Goal: Transaction & Acquisition: Book appointment/travel/reservation

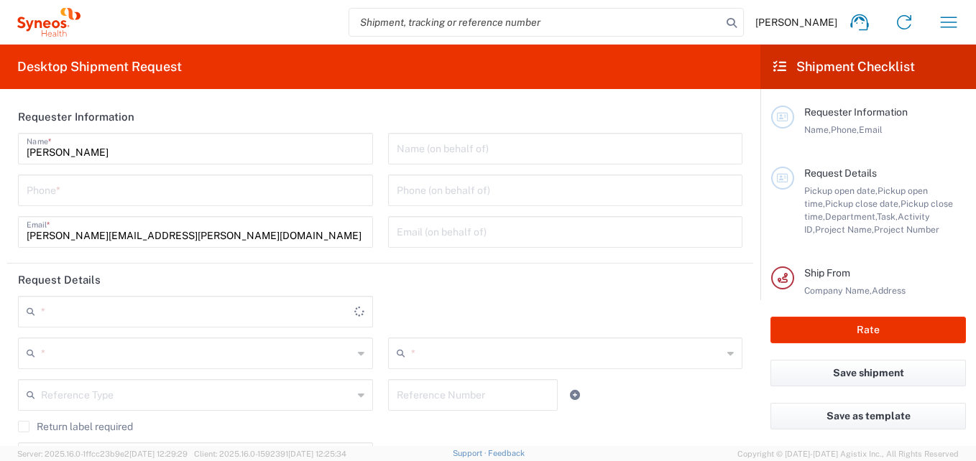
type input "3216"
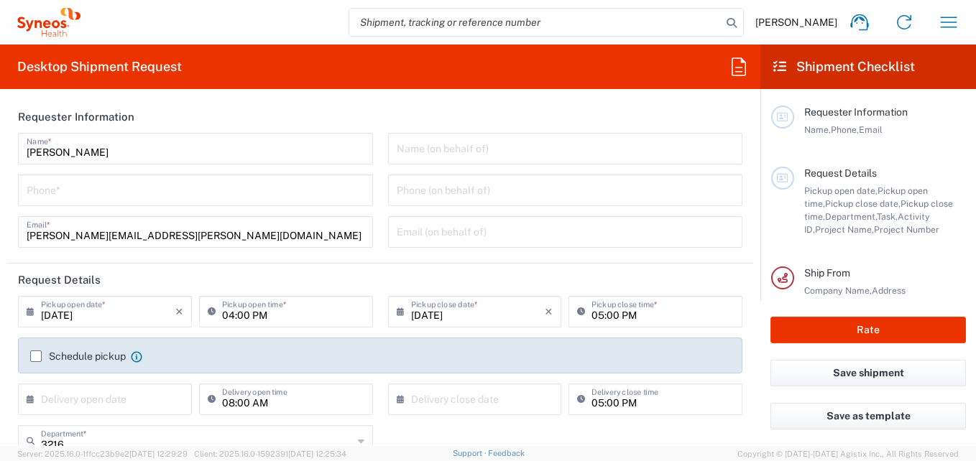
type input "[GEOGRAPHIC_DATA]"
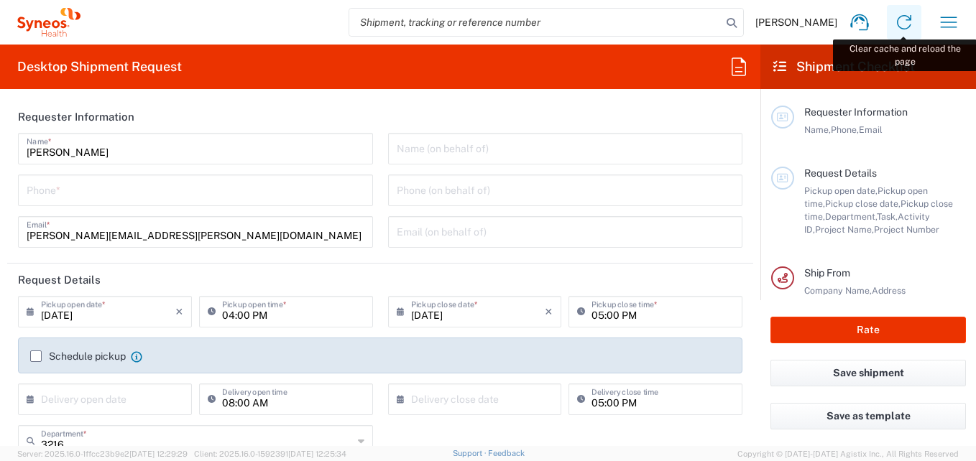
type input "Syneos Health Brasil Ltda"
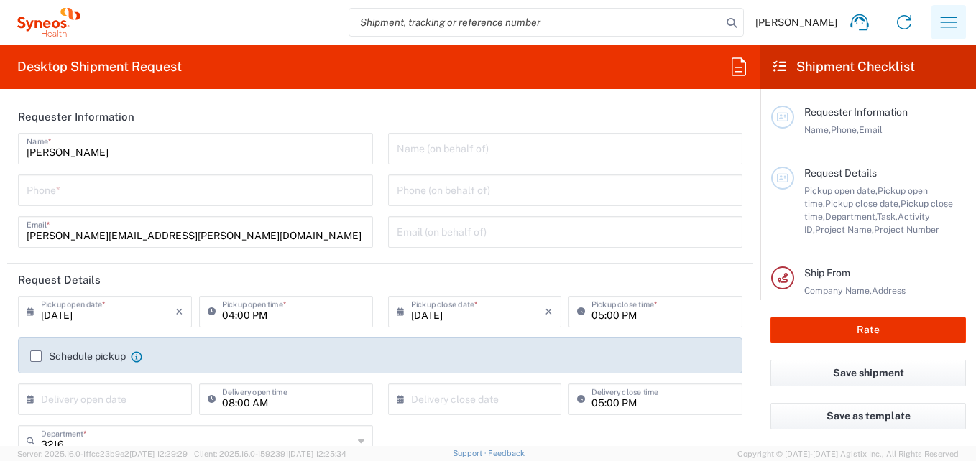
click at [949, 17] on icon "button" at bounding box center [949, 22] width 17 height 11
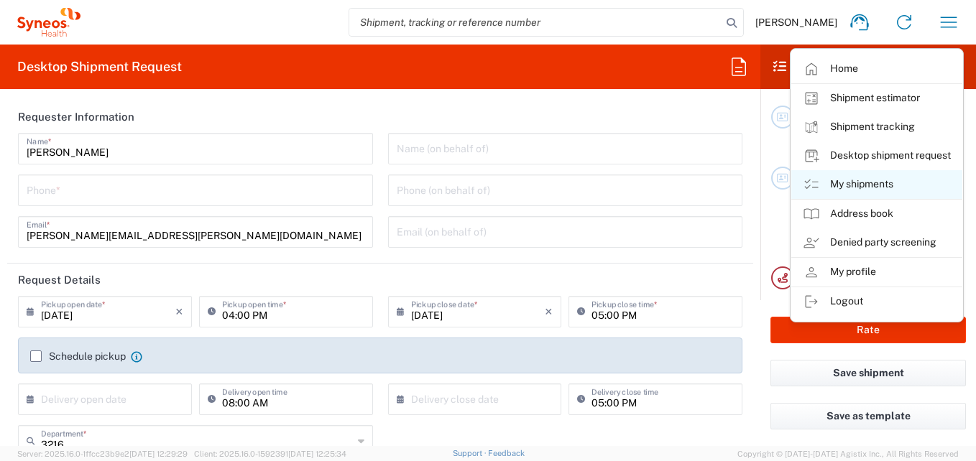
click at [863, 183] on link "My shipments" at bounding box center [876, 184] width 171 height 29
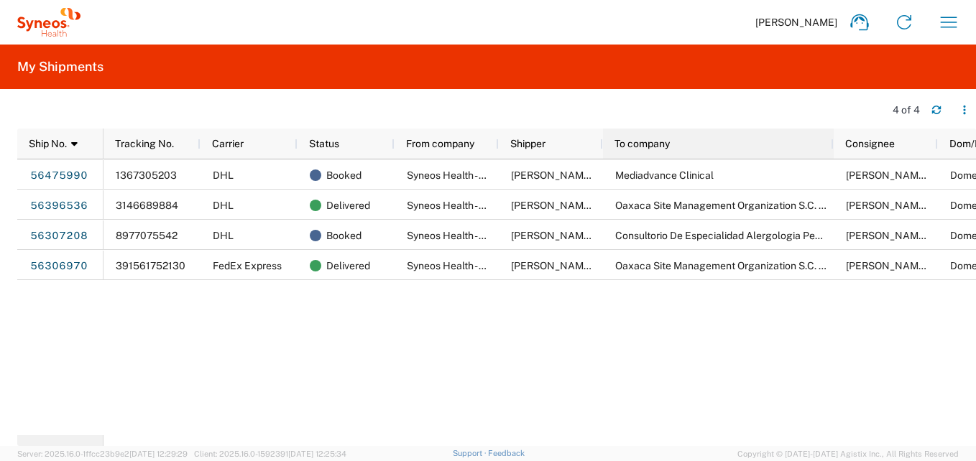
drag, startPoint x: 705, startPoint y: 137, endPoint x: 832, endPoint y: 147, distance: 127.0
click at [832, 147] on div at bounding box center [833, 144] width 6 height 30
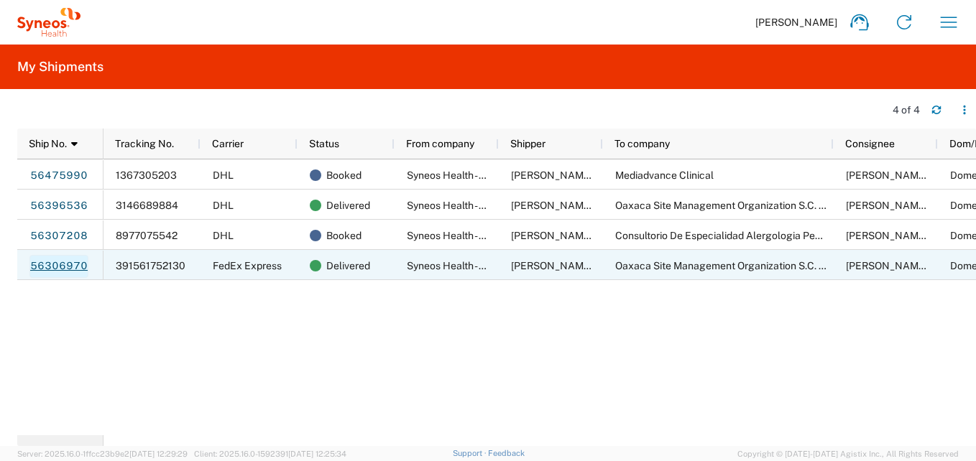
click at [41, 261] on link "56306970" at bounding box center [58, 266] width 59 height 23
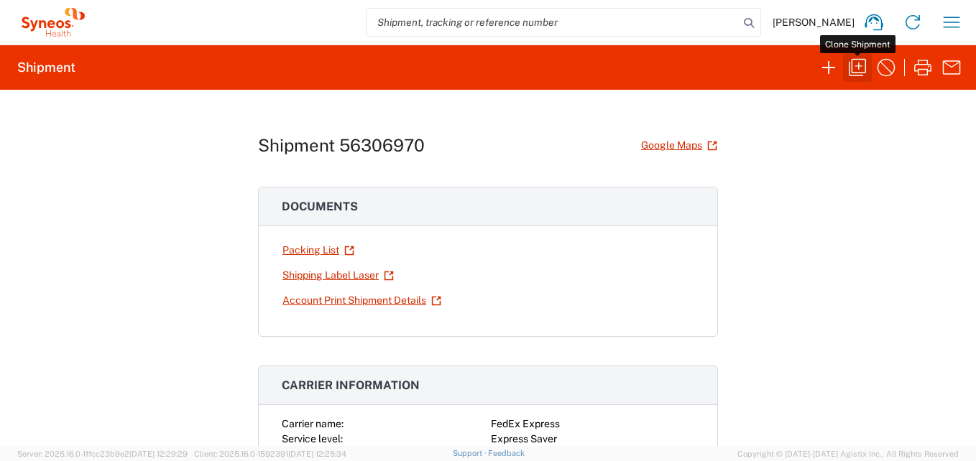
click at [852, 73] on icon "button" at bounding box center [857, 67] width 17 height 17
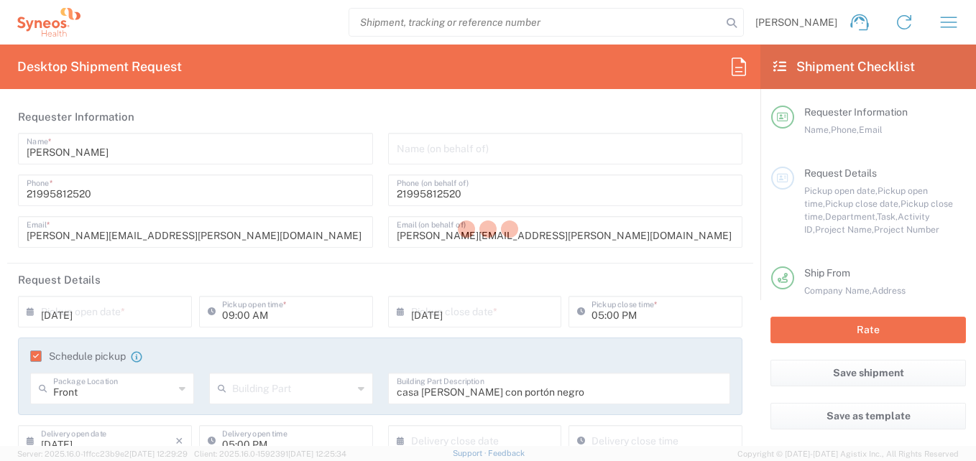
type input "[GEOGRAPHIC_DATA]"
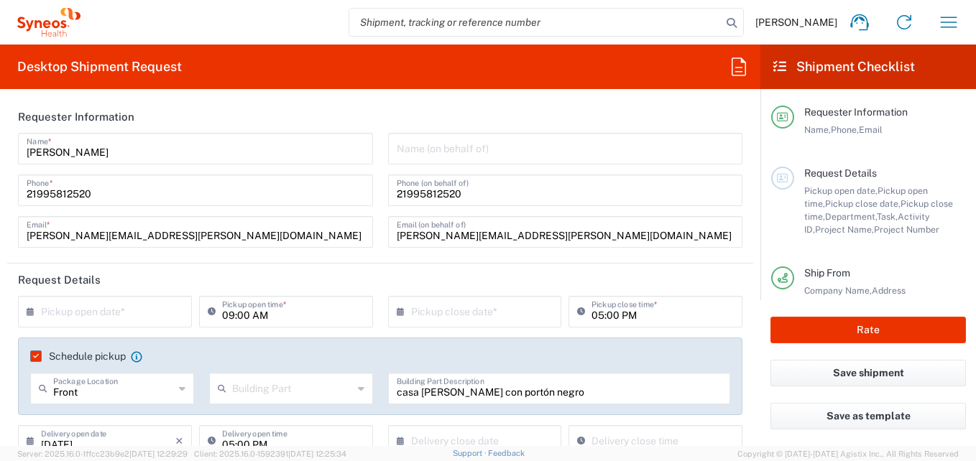
type input "7041203"
type input "Your Packaging"
type input "Teva 7041203"
type input "[GEOGRAPHIC_DATA]"
type input "3216"
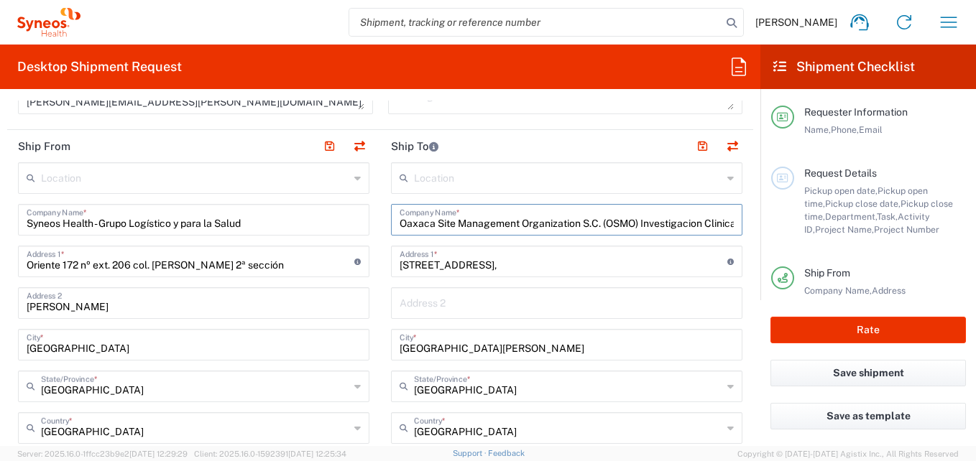
drag, startPoint x: 718, startPoint y: 224, endPoint x: 343, endPoint y: 215, distance: 375.3
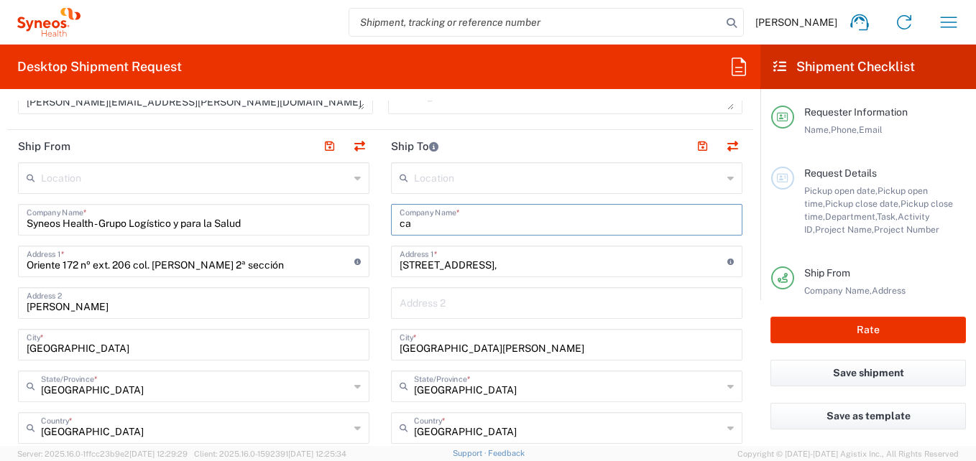
type input "a"
paste input "Panamerican Clinical Research Mexico S.A. de C.V."
type input "Panamerican Clinical Research Mexico S.A. de C.V."
drag, startPoint x: 421, startPoint y: 264, endPoint x: 358, endPoint y: 265, distance: 63.3
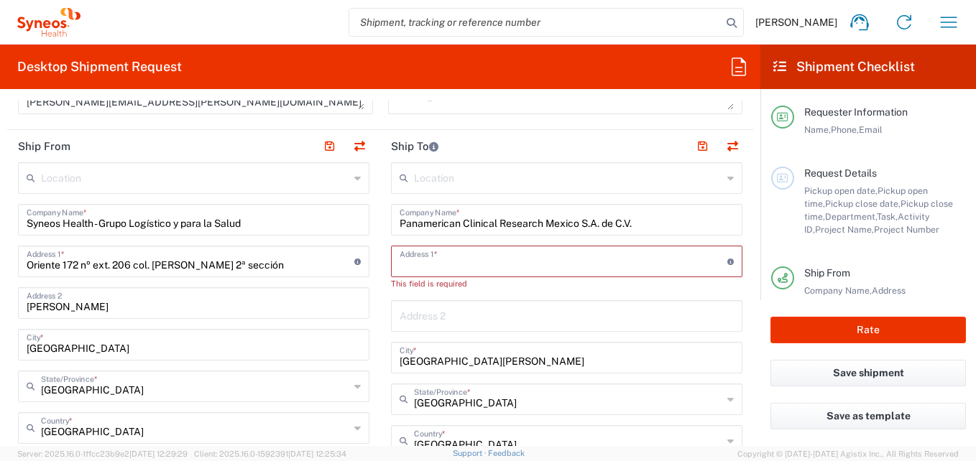
paste input "[PERSON_NAME] 2784 [PERSON_NAME]"
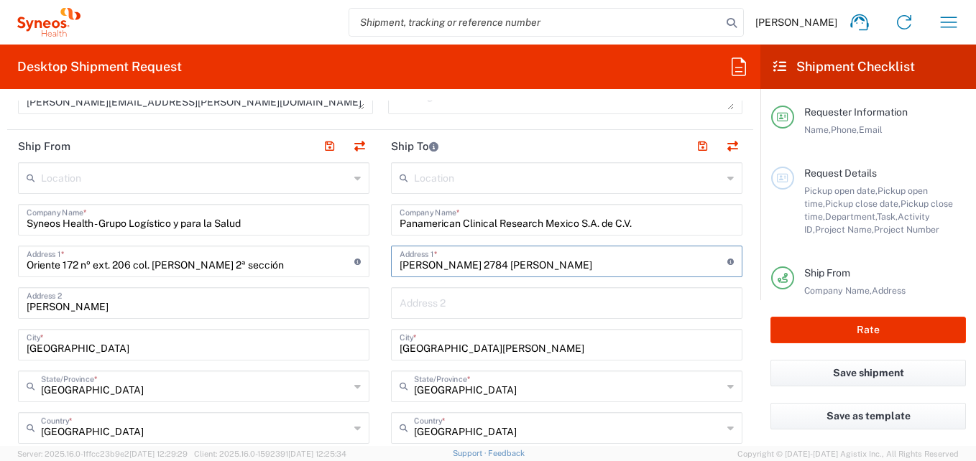
type input "[PERSON_NAME] 2784 [PERSON_NAME]"
drag, startPoint x: 405, startPoint y: 349, endPoint x: 346, endPoint y: 353, distance: 59.0
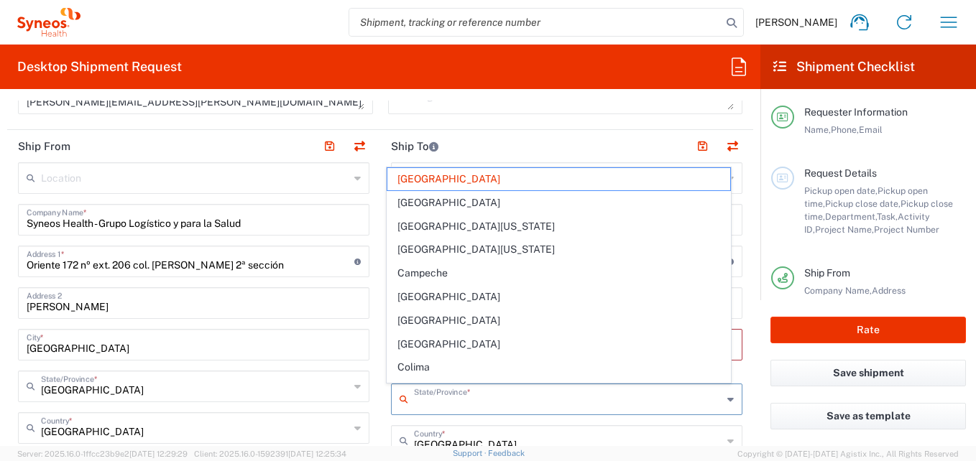
drag, startPoint x: 443, startPoint y: 389, endPoint x: 362, endPoint y: 385, distance: 81.3
type input "[GEOGRAPHIC_DATA]"
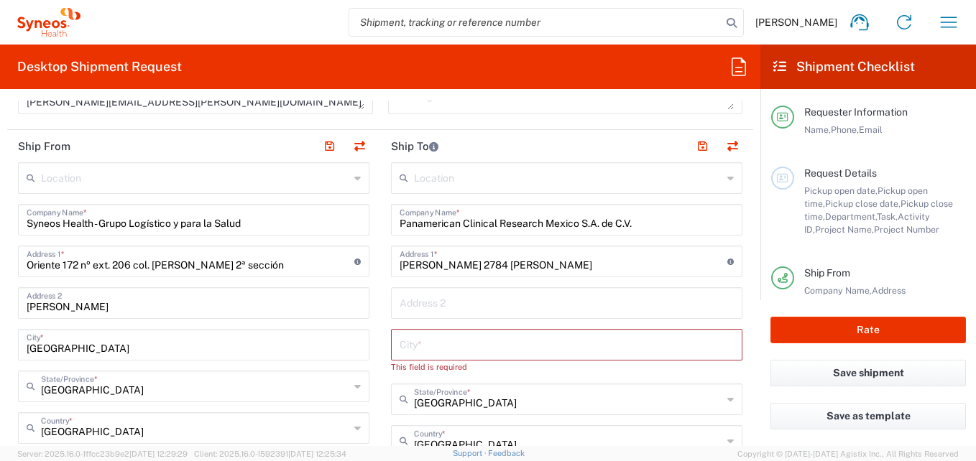
click at [484, 309] on input "text" at bounding box center [567, 302] width 334 height 25
click at [473, 330] on div "City *" at bounding box center [566, 345] width 351 height 32
click at [441, 407] on input "text" at bounding box center [568, 398] width 308 height 25
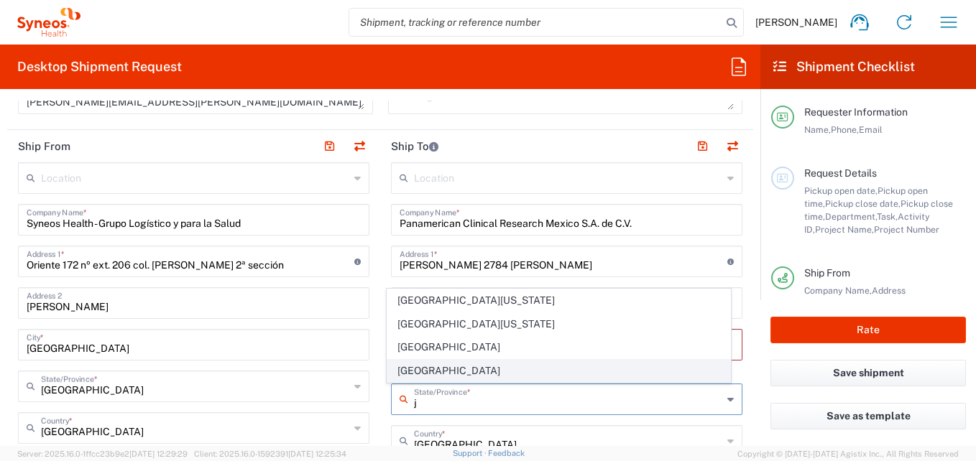
click at [422, 368] on span "[GEOGRAPHIC_DATA]" at bounding box center [559, 371] width 344 height 22
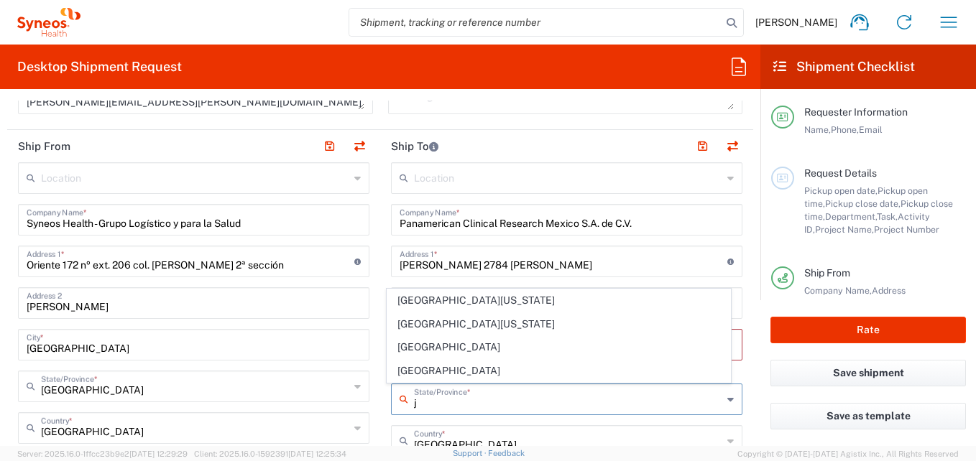
type input "[GEOGRAPHIC_DATA]"
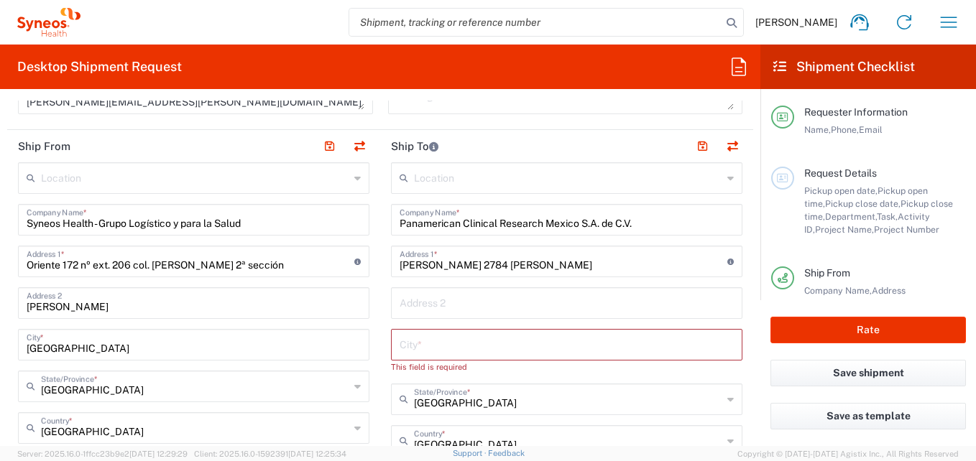
click at [438, 345] on input "text" at bounding box center [567, 343] width 334 height 25
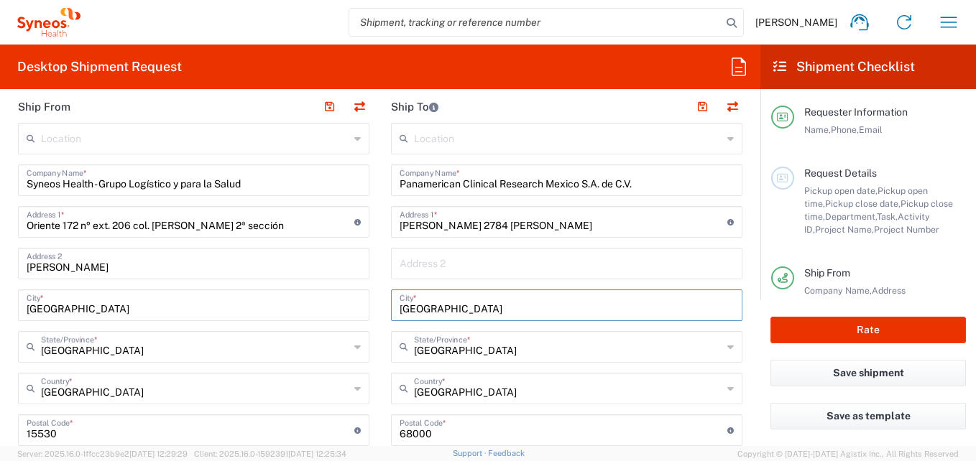
scroll to position [647, 0]
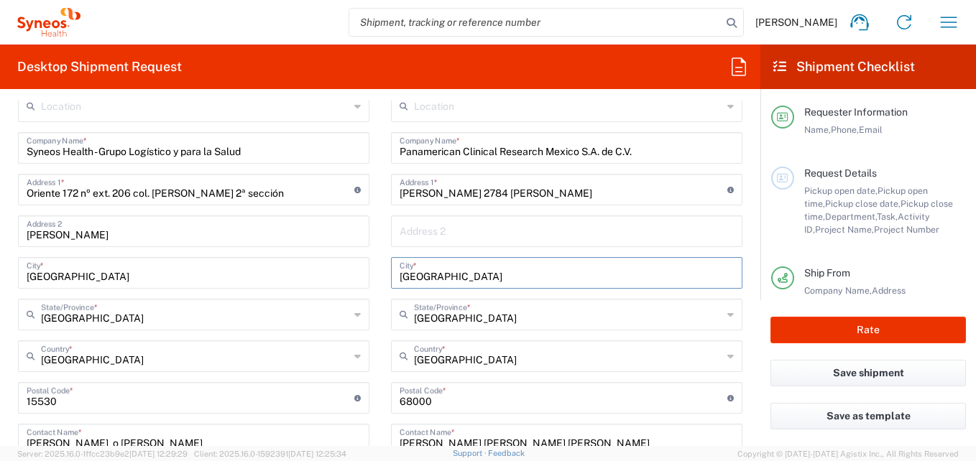
type input "[GEOGRAPHIC_DATA]"
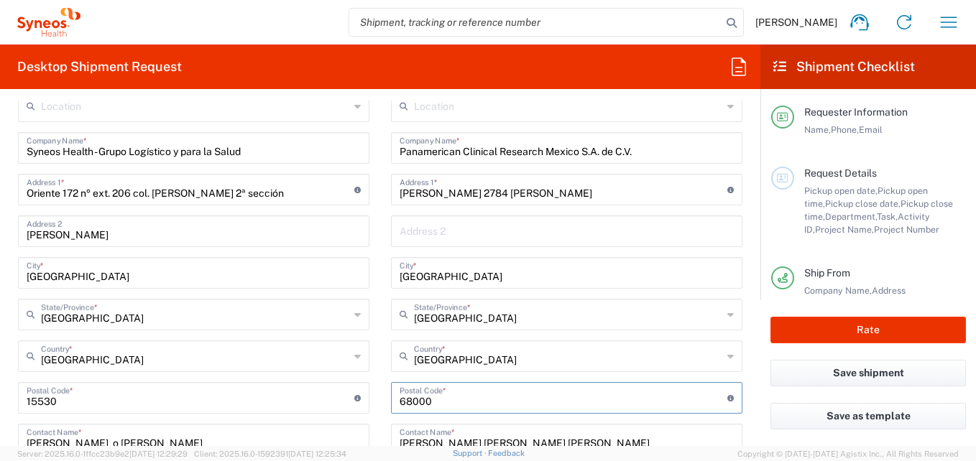
drag, startPoint x: 444, startPoint y: 403, endPoint x: 372, endPoint y: 405, distance: 72.6
click at [373, 405] on div "Ship From Location [PERSON_NAME] LLC-[GEOGRAPHIC_DATA] [GEOGRAPHIC_DATA] [GEOGR…" at bounding box center [380, 400] width 746 height 684
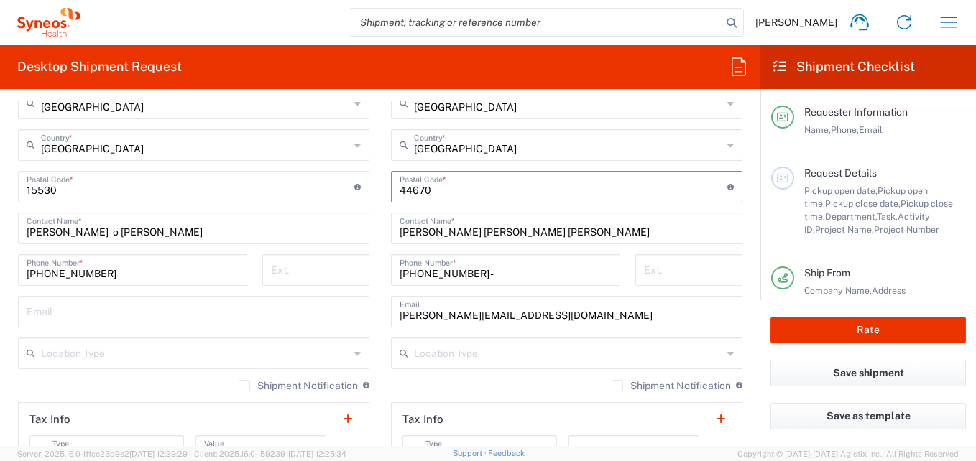
scroll to position [862, 0]
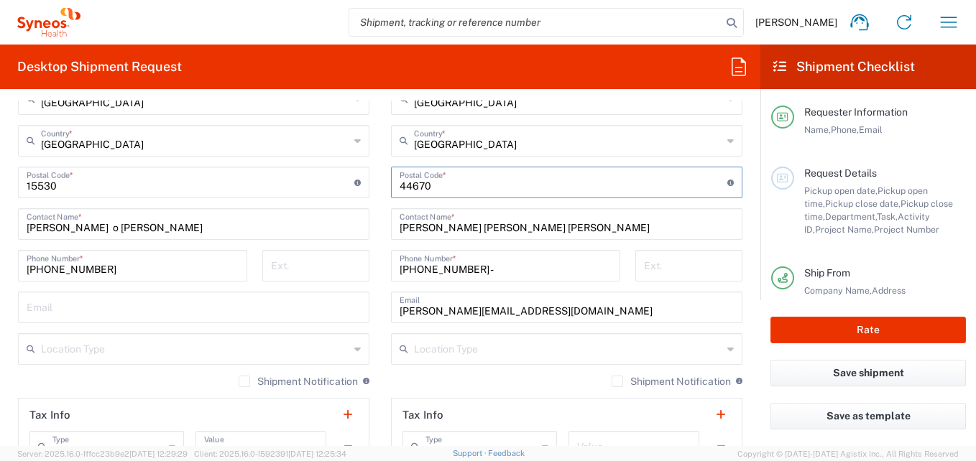
type input "44670"
drag, startPoint x: 630, startPoint y: 221, endPoint x: 383, endPoint y: 231, distance: 247.5
click at [383, 231] on main "Location [PERSON_NAME] LLC-[GEOGRAPHIC_DATA] [GEOGRAPHIC_DATA] [GEOGRAPHIC_DATA…" at bounding box center [566, 177] width 373 height 604
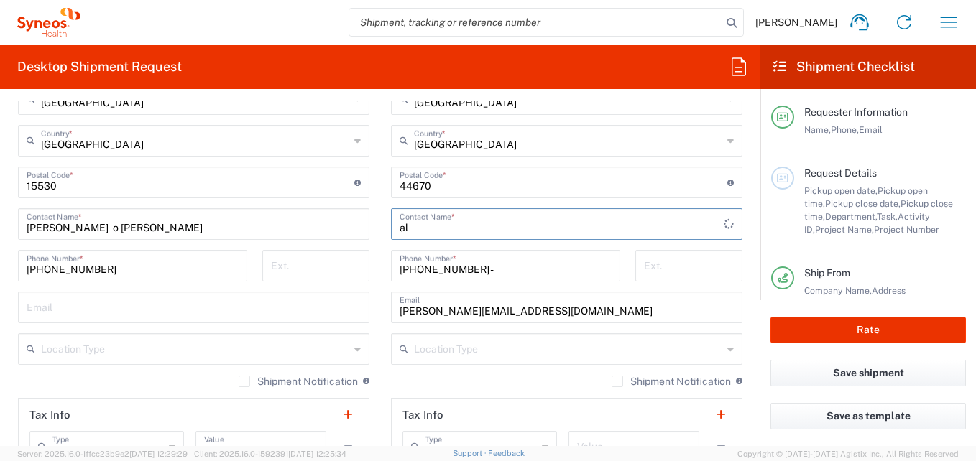
type input "l"
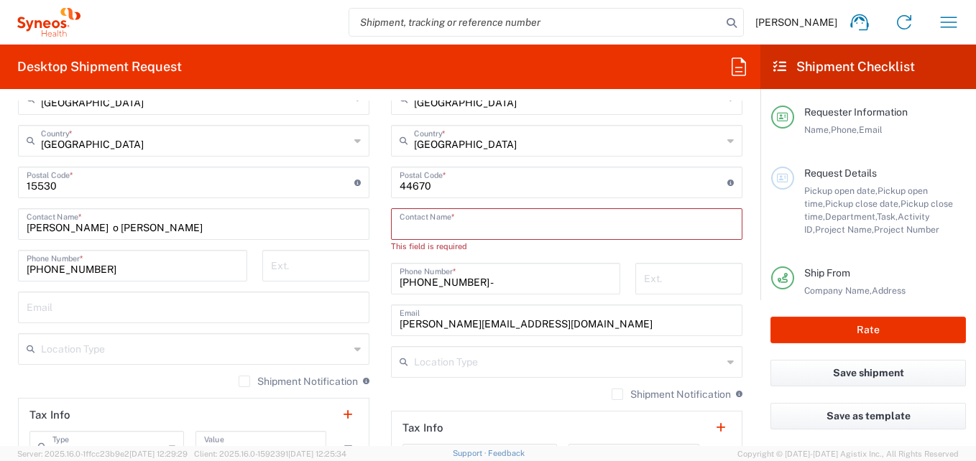
paste input "[PERSON_NAME]"
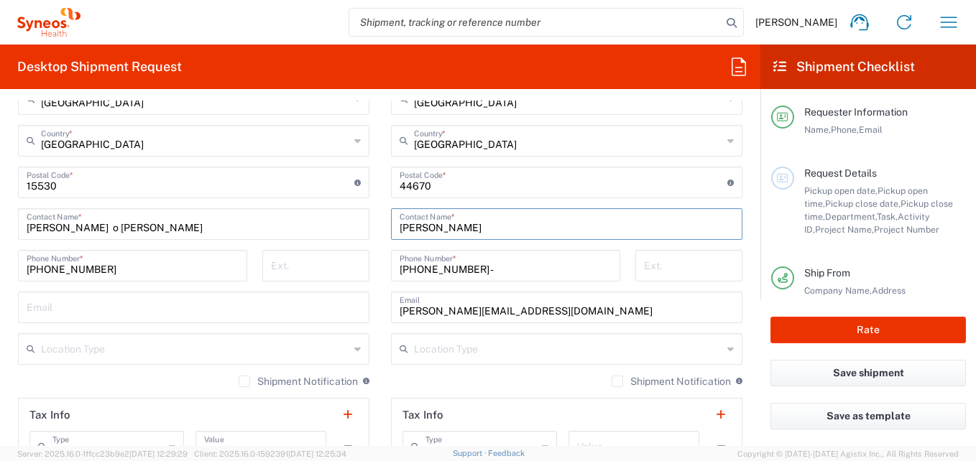
type input "[PERSON_NAME]"
drag, startPoint x: 531, startPoint y: 310, endPoint x: 352, endPoint y: 309, distance: 179.0
click at [352, 309] on div "Ship From Location [PERSON_NAME] LLC-[GEOGRAPHIC_DATA] [GEOGRAPHIC_DATA] [GEOGR…" at bounding box center [380, 185] width 746 height 684
drag, startPoint x: 478, startPoint y: 272, endPoint x: 392, endPoint y: 275, distance: 85.6
click at [392, 275] on div "[PHONE_NUMBER] - Phone Number *" at bounding box center [505, 266] width 229 height 32
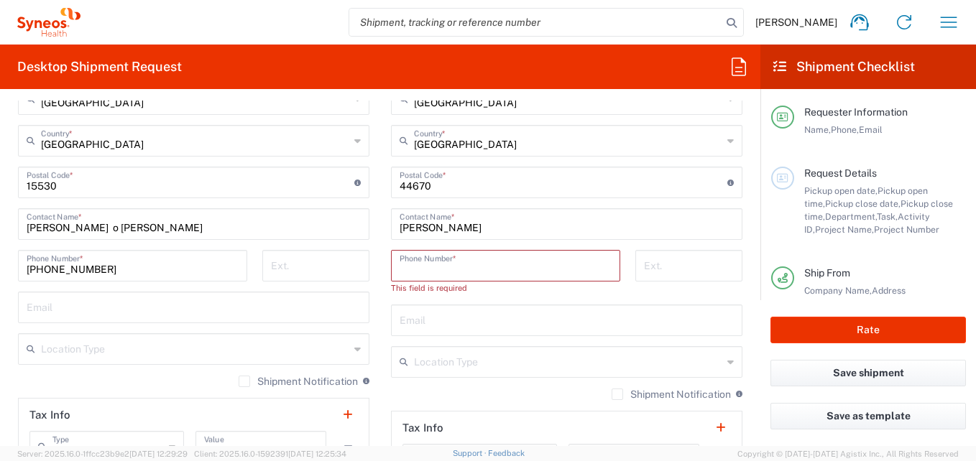
click at [436, 326] on input "text" at bounding box center [567, 319] width 334 height 25
paste input "[EMAIL_ADDRESS][DOMAIN_NAME]"
type input "[EMAIL_ADDRESS][DOMAIN_NAME]"
click at [525, 265] on input "tel" at bounding box center [506, 264] width 212 height 25
click at [446, 271] on input "tel" at bounding box center [506, 264] width 212 height 25
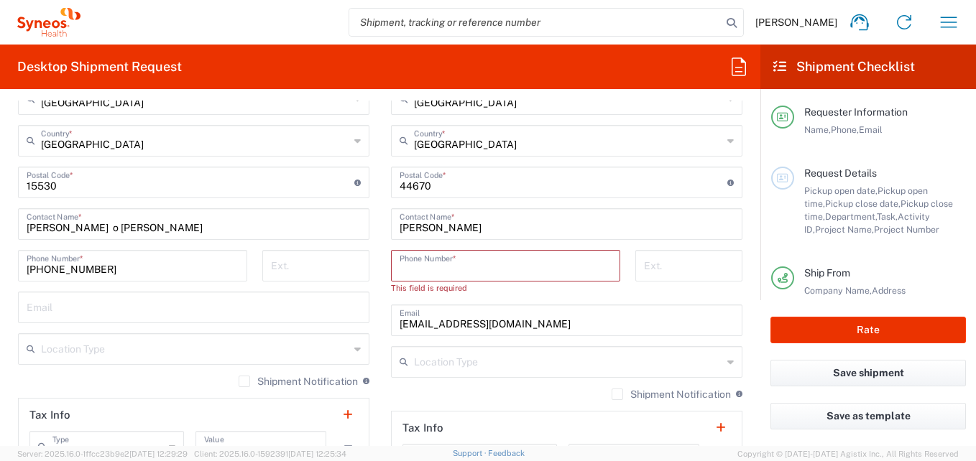
paste input "52--3861263468"
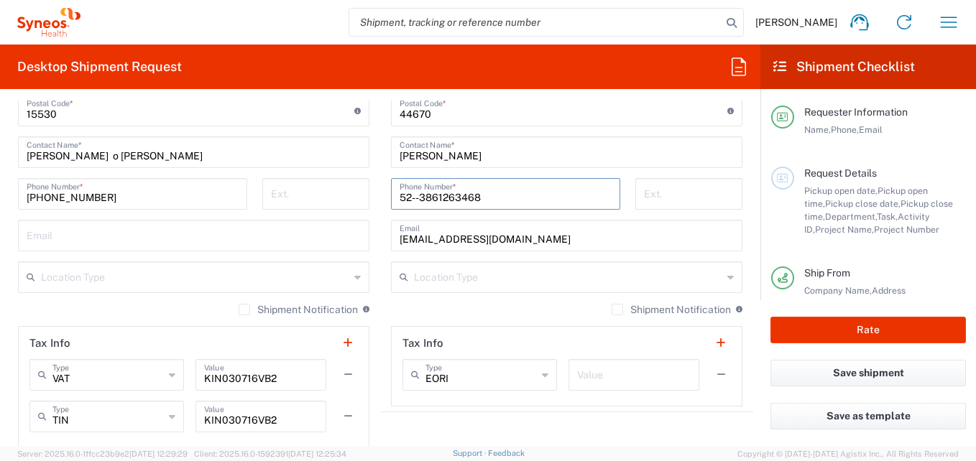
scroll to position [1006, 0]
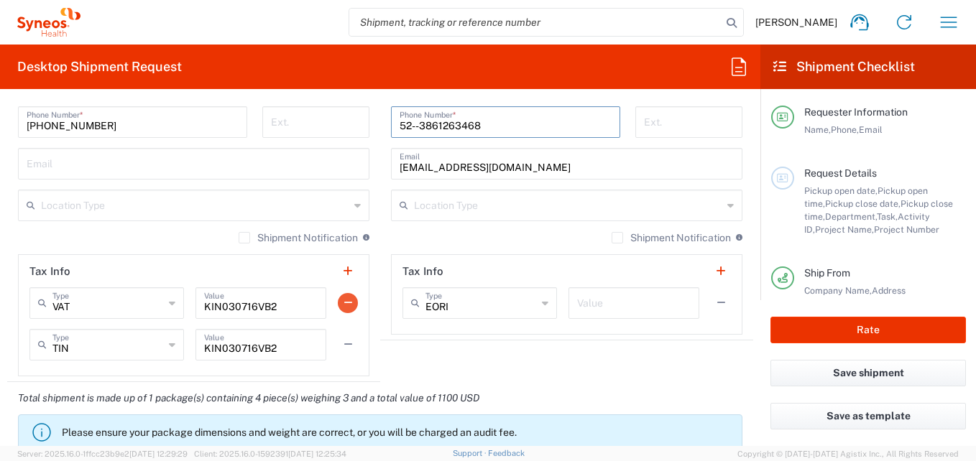
type input "52--3861263468"
click at [346, 304] on button "button" at bounding box center [348, 303] width 20 height 20
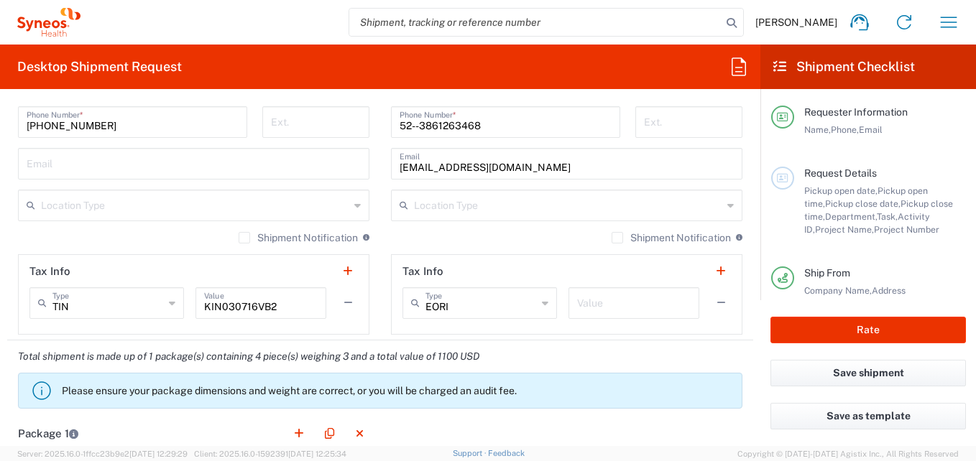
click at [340, 300] on button "button" at bounding box center [348, 303] width 20 height 20
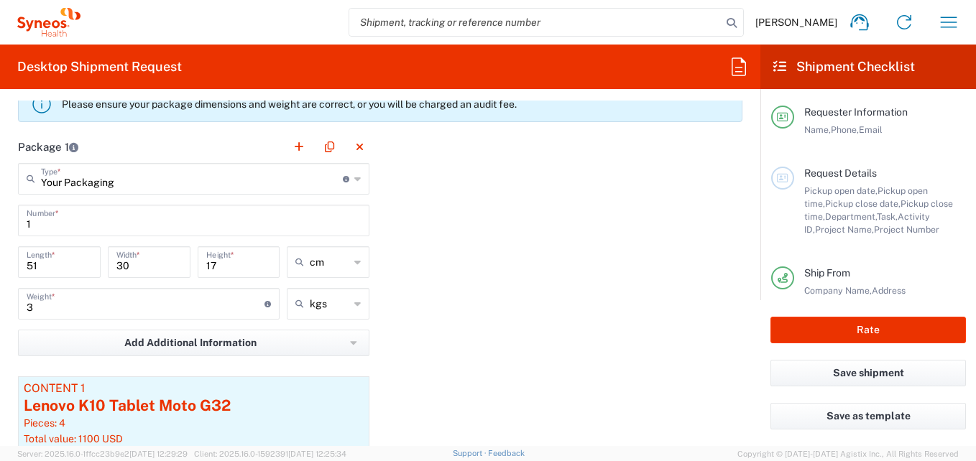
scroll to position [1294, 0]
click at [282, 401] on div "Lenovo K10 Tablet Moto G32" at bounding box center [194, 406] width 340 height 22
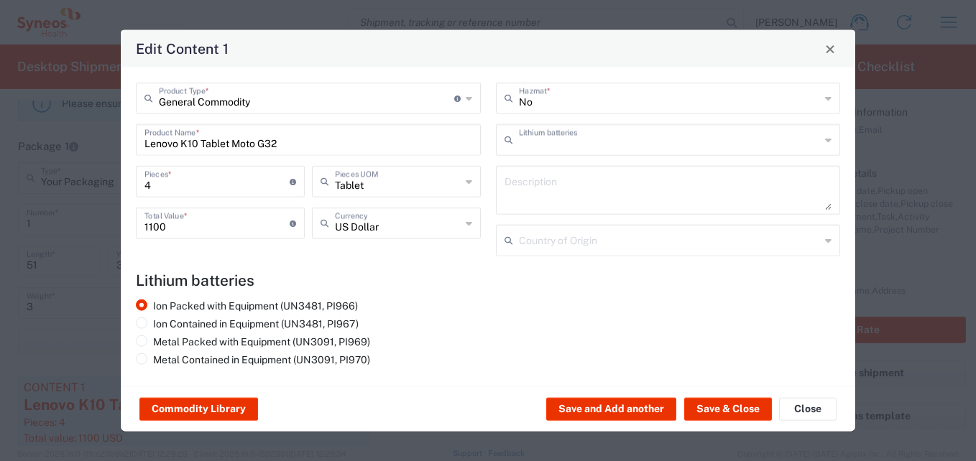
click at [597, 148] on input "text" at bounding box center [670, 138] width 302 height 25
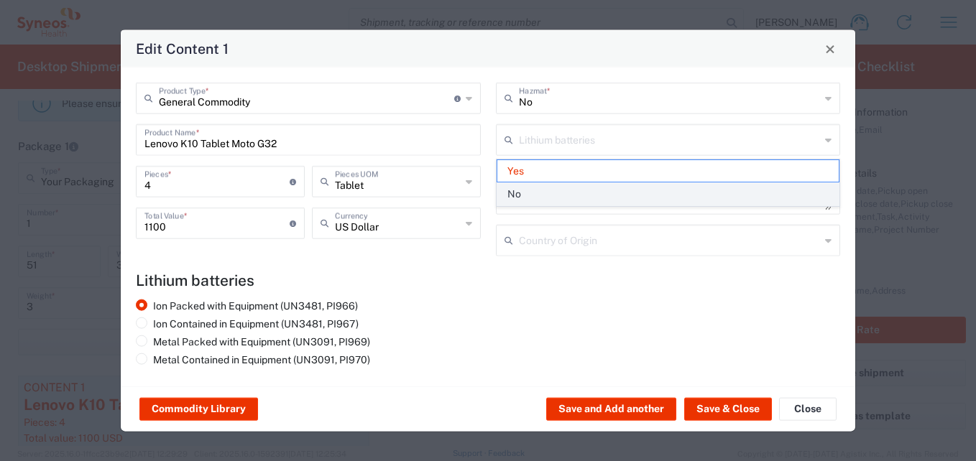
click at [571, 189] on span "No" at bounding box center [668, 194] width 342 height 22
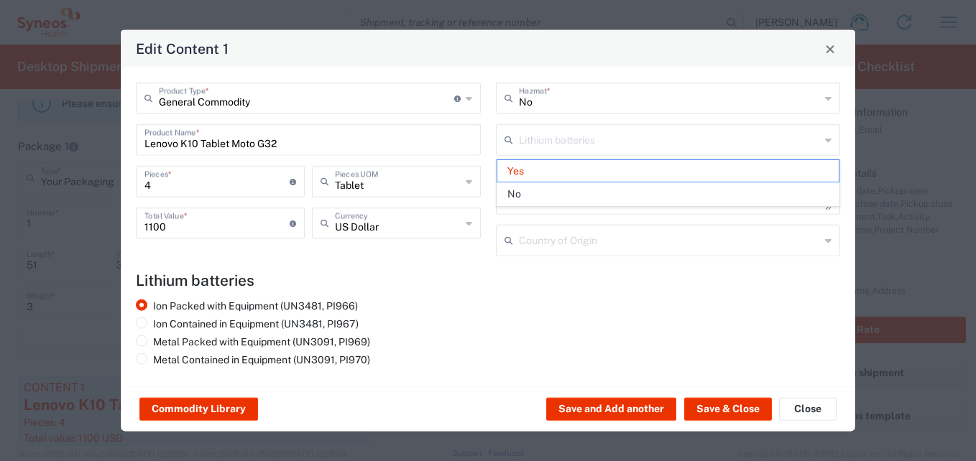
type input "No"
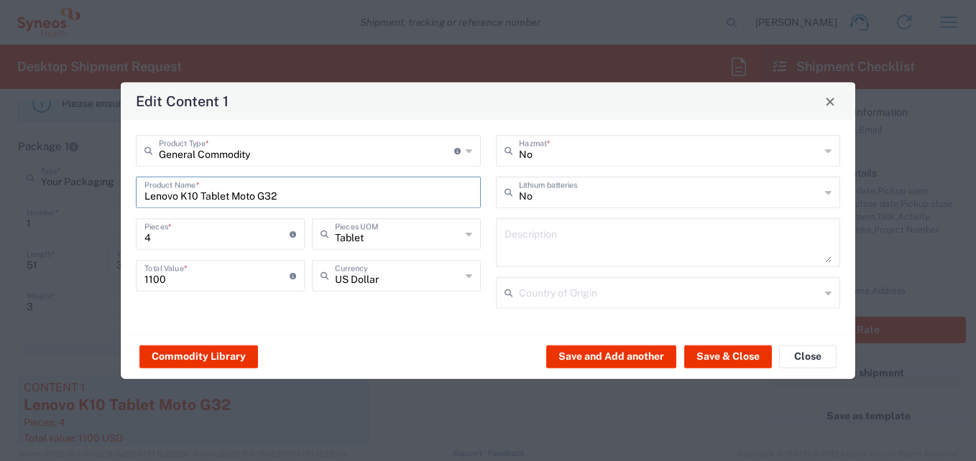
drag, startPoint x: 283, startPoint y: 194, endPoint x: 87, endPoint y: 201, distance: 196.3
click at [87, 201] on div "Edit Content 1 General Commodity Product Type * Document: Paper document genera…" at bounding box center [488, 230] width 976 height 461
type input "medical devices"
drag, startPoint x: 151, startPoint y: 241, endPoint x: 118, endPoint y: 237, distance: 33.3
click at [118, 237] on div "Edit Content 1 General Commodity Product Type * Document: Paper document genera…" at bounding box center [488, 230] width 976 height 461
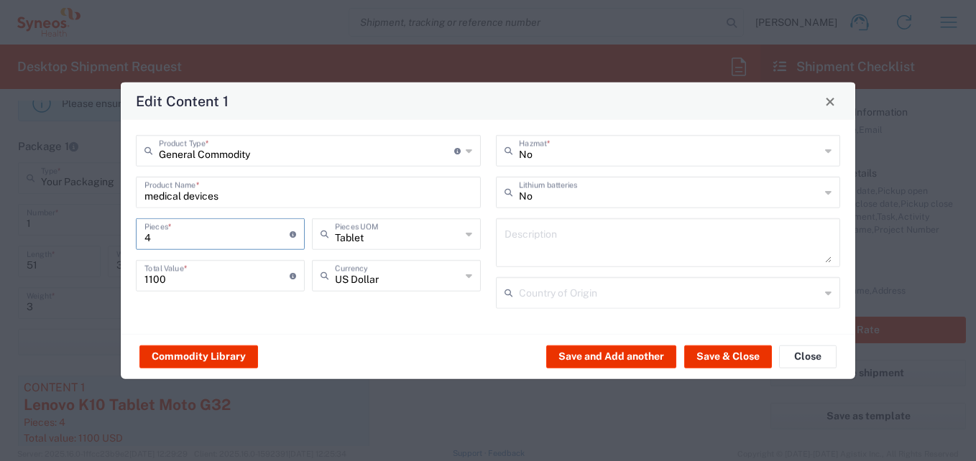
type input "3"
type input "825"
type input "3"
click at [467, 234] on icon at bounding box center [469, 234] width 6 height 23
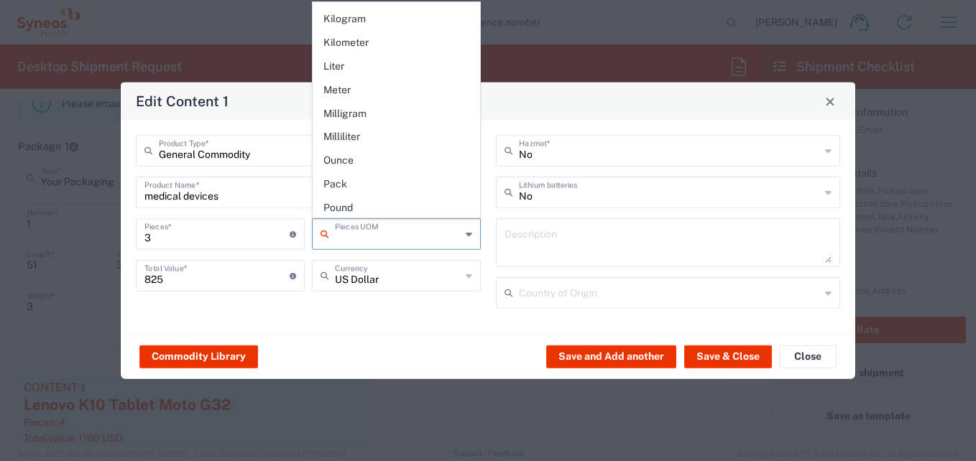
scroll to position [464, 0]
click at [346, 203] on span "Pack" at bounding box center [396, 209] width 166 height 22
type input "Pack"
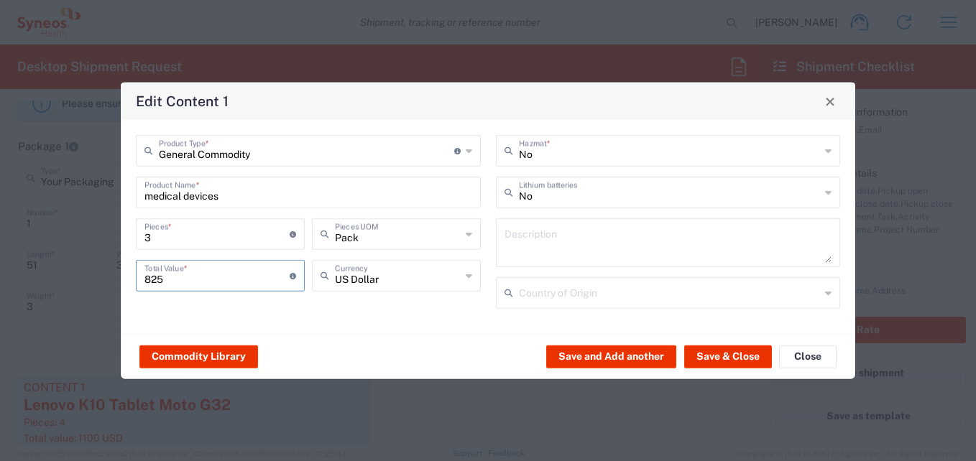
drag, startPoint x: 189, startPoint y: 284, endPoint x: 129, endPoint y: 285, distance: 60.4
click at [129, 285] on div "General Commodity Product Type * Document: Paper document generated internally …" at bounding box center [309, 227] width 360 height 184
type input "1428"
click at [722, 352] on button "Save & Close" at bounding box center [728, 356] width 88 height 23
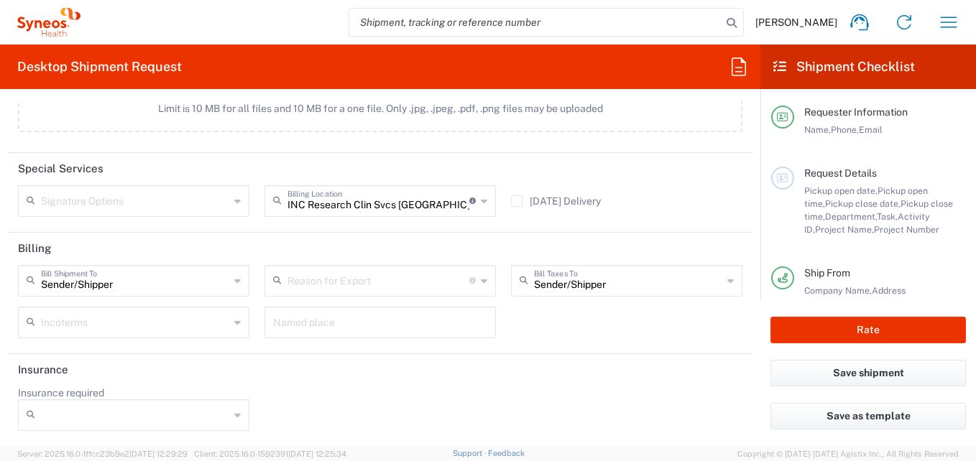
scroll to position [1872, 0]
click at [124, 413] on input "Insurance required" at bounding box center [135, 414] width 188 height 23
click at [234, 410] on icon at bounding box center [237, 414] width 6 height 23
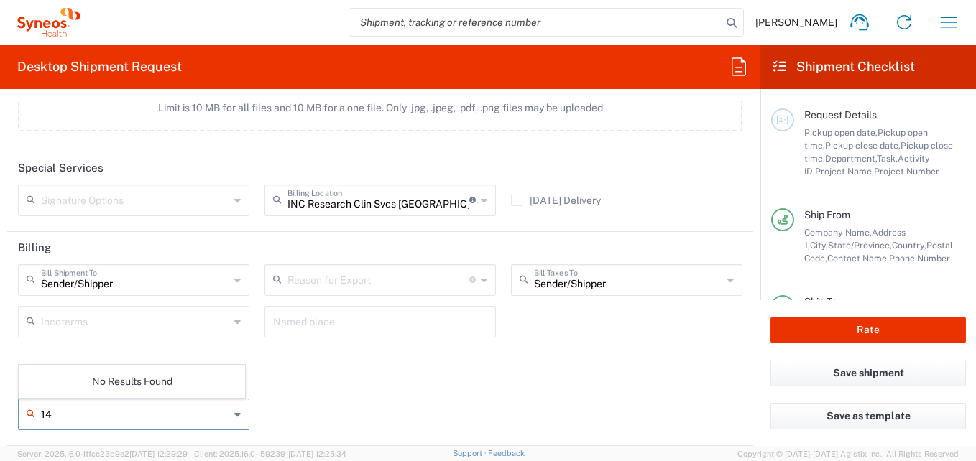
type input "1"
click at [276, 400] on div "Insurance required No Yes" at bounding box center [381, 413] width 740 height 55
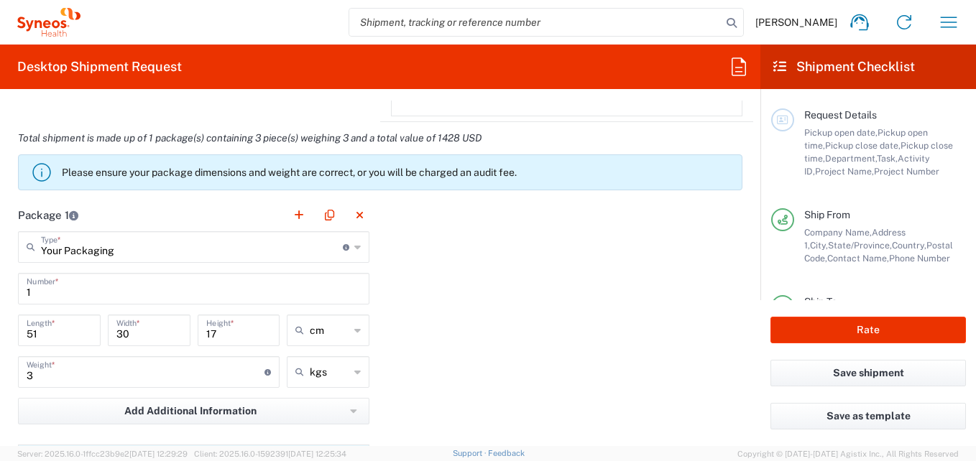
scroll to position [1219, 0]
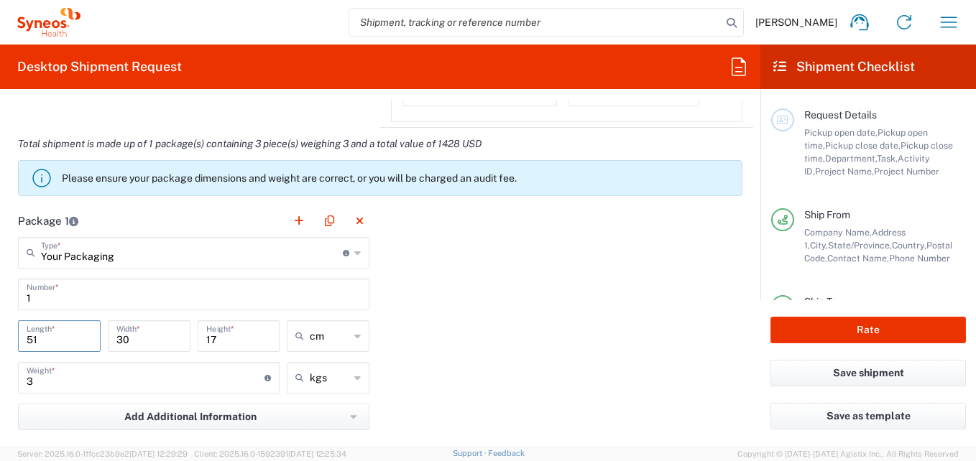
click at [52, 340] on input "51" at bounding box center [59, 335] width 65 height 25
type input "5"
type input "35"
click at [212, 336] on input "17" at bounding box center [238, 335] width 65 height 25
type input "1"
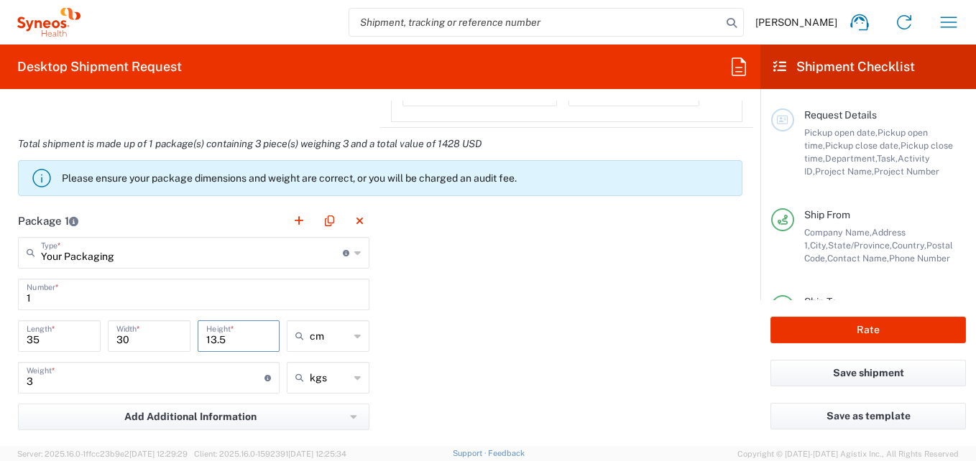
type input "13.5"
click at [50, 385] on input "3" at bounding box center [146, 376] width 238 height 25
type input "2"
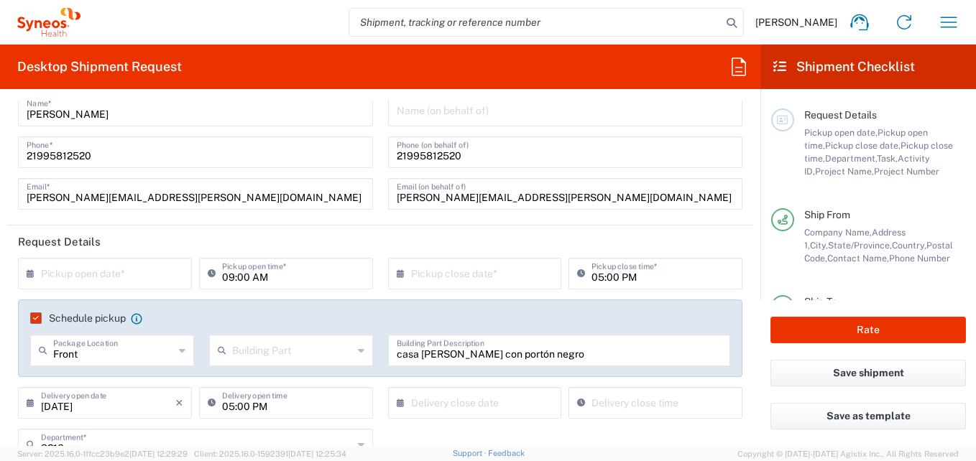
scroll to position [0, 0]
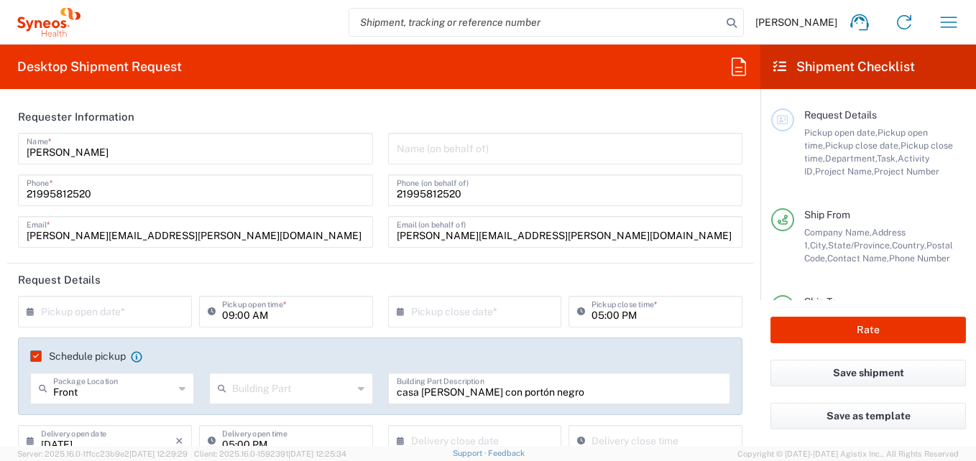
click at [92, 312] on input "text" at bounding box center [108, 310] width 134 height 25
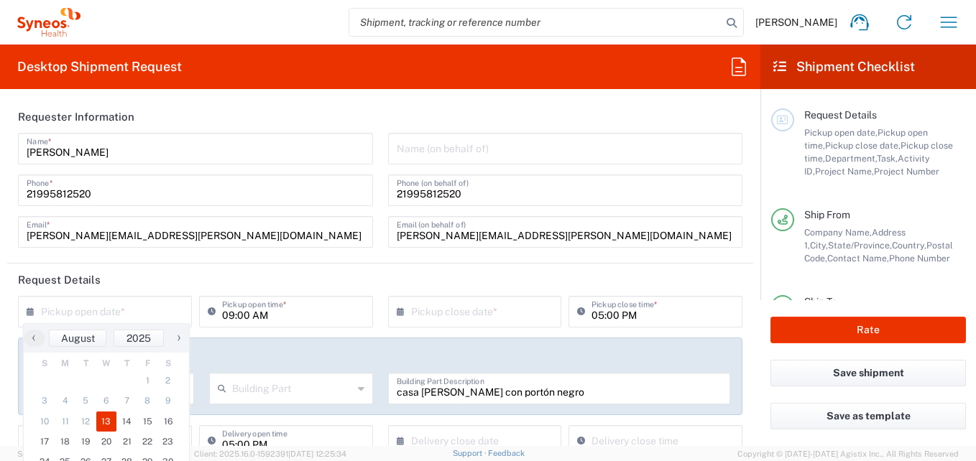
click at [101, 426] on span "13" at bounding box center [106, 422] width 21 height 20
type input "[DATE]"
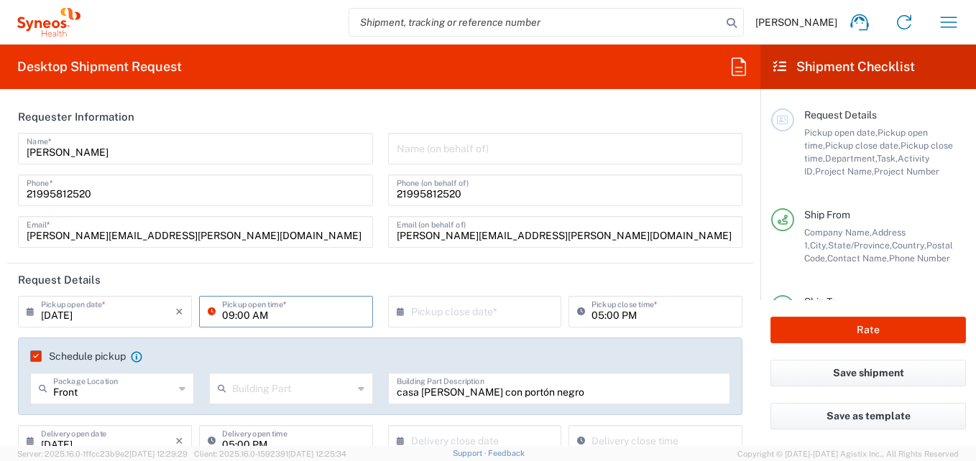
click at [267, 316] on input "09:00 AM" at bounding box center [293, 310] width 142 height 25
drag, startPoint x: 239, startPoint y: 315, endPoint x: 218, endPoint y: 316, distance: 20.2
click at [218, 316] on div "17:00 AM Pickup open time *" at bounding box center [286, 312] width 174 height 32
click at [228, 312] on input "17:00 AM" at bounding box center [293, 310] width 142 height 25
type input "15:00 AM"
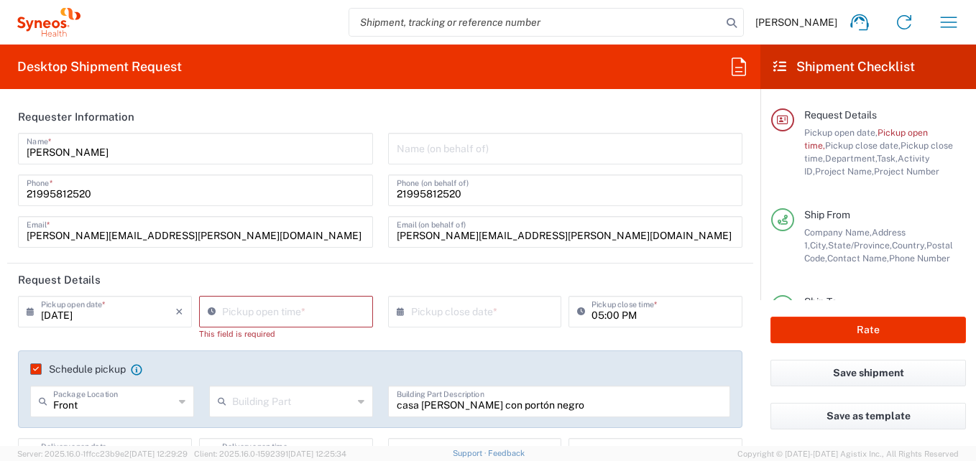
click at [328, 275] on header "Request Details" at bounding box center [380, 280] width 746 height 32
click at [251, 318] on input "04:04 PM" at bounding box center [293, 310] width 142 height 25
type input "03:PM"
click at [369, 284] on header "Request Details" at bounding box center [380, 280] width 746 height 32
type input "04:05 PM"
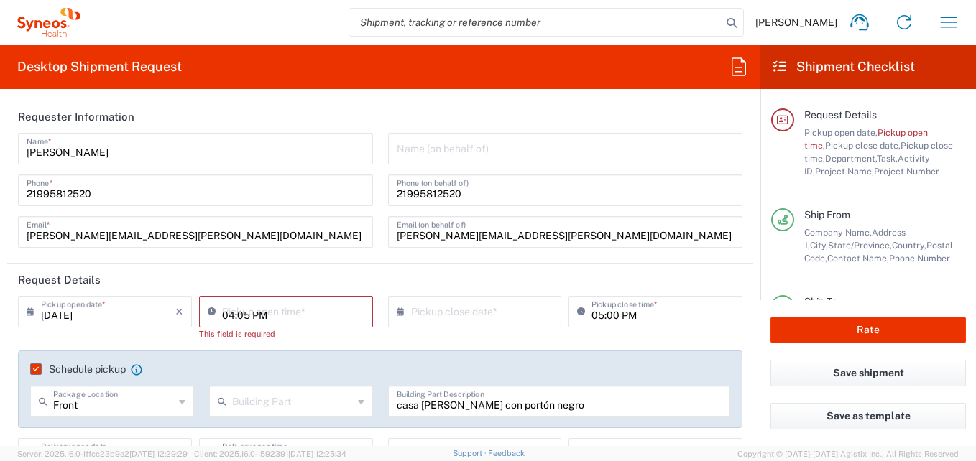
click at [252, 315] on input "04:05 PM" at bounding box center [293, 310] width 142 height 25
click at [356, 276] on header "Request Details" at bounding box center [380, 280] width 746 height 32
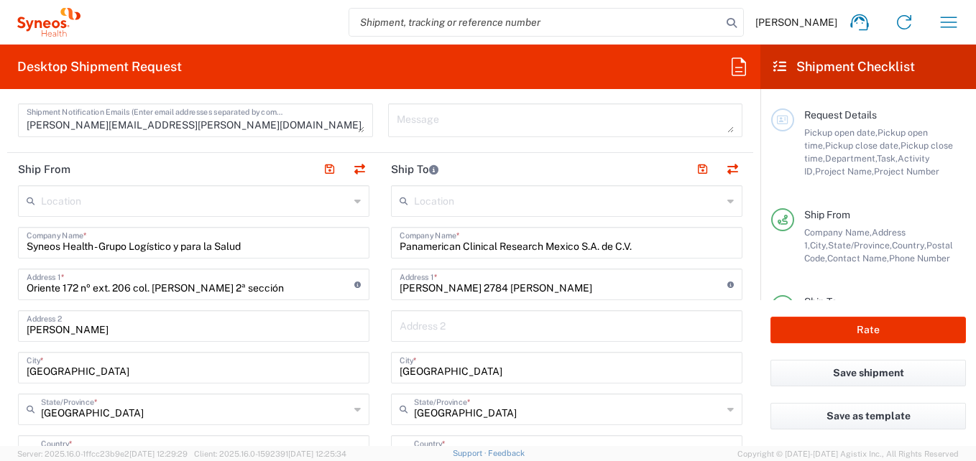
scroll to position [575, 0]
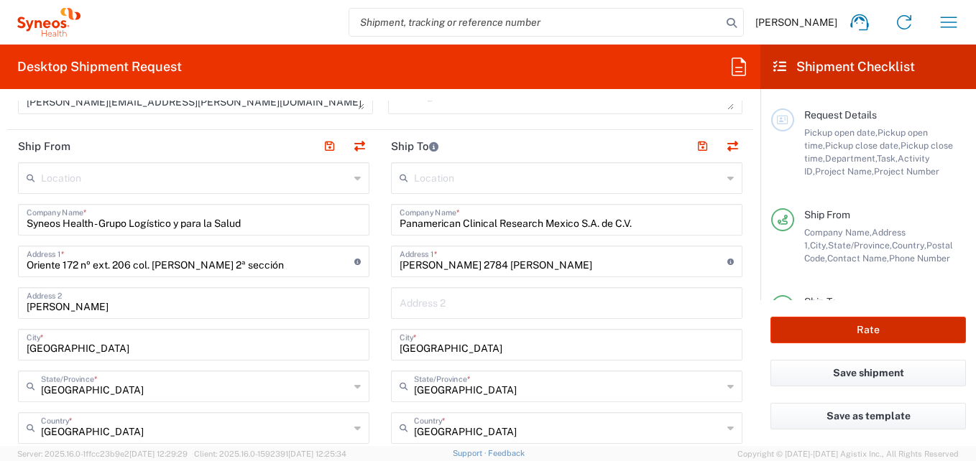
click at [850, 326] on button "Rate" at bounding box center [867, 330] width 195 height 27
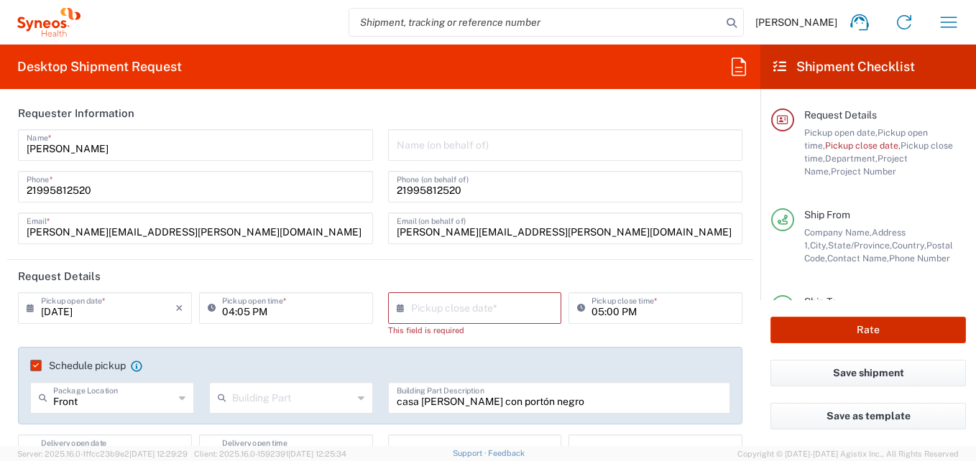
scroll to position [0, 0]
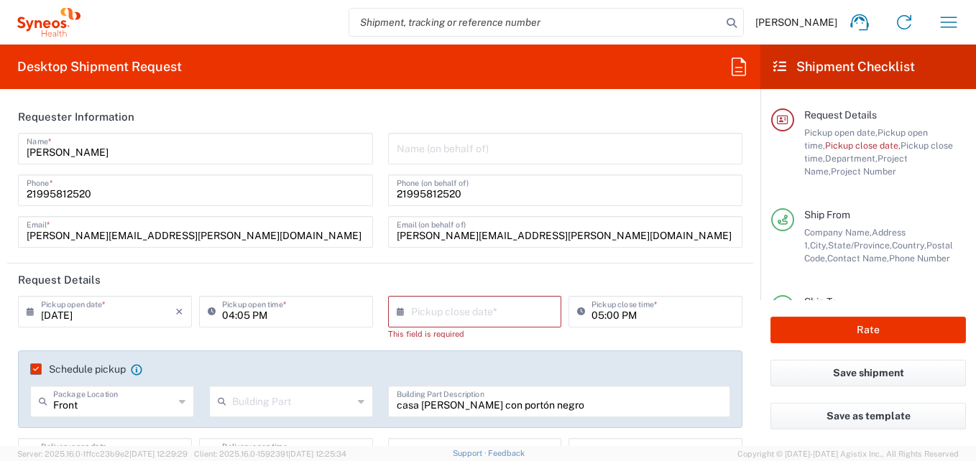
click at [458, 313] on input "text" at bounding box center [478, 310] width 134 height 25
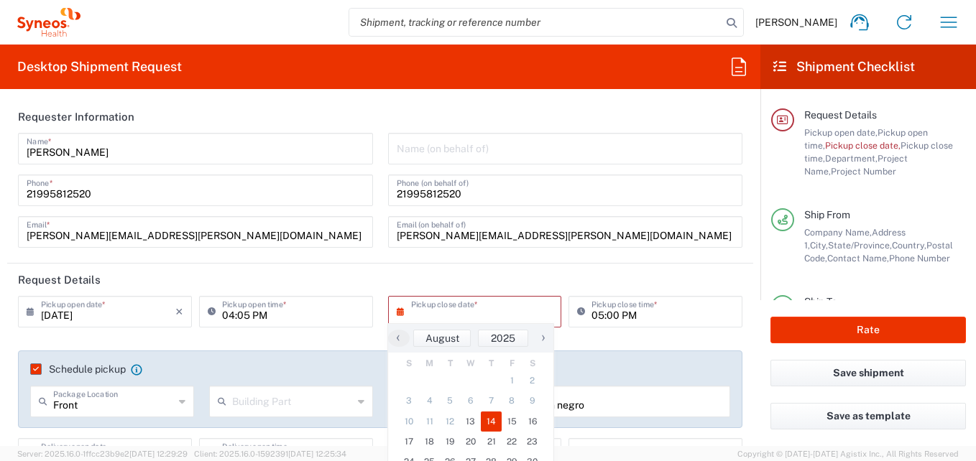
click at [489, 420] on span "14" at bounding box center [491, 422] width 21 height 20
type input "[DATE]"
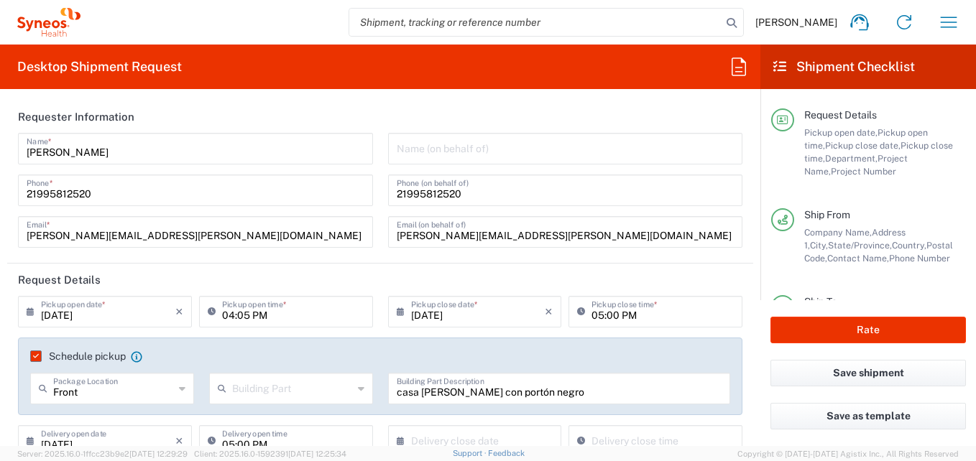
click at [628, 311] on input "05:00 PM" at bounding box center [663, 310] width 142 height 25
click at [609, 316] on input "10:00 PM" at bounding box center [663, 310] width 142 height 25
click at [614, 316] on input "10:00 PM" at bounding box center [663, 310] width 142 height 25
type input "10:00 AM"
click at [873, 329] on button "Rate" at bounding box center [867, 330] width 195 height 27
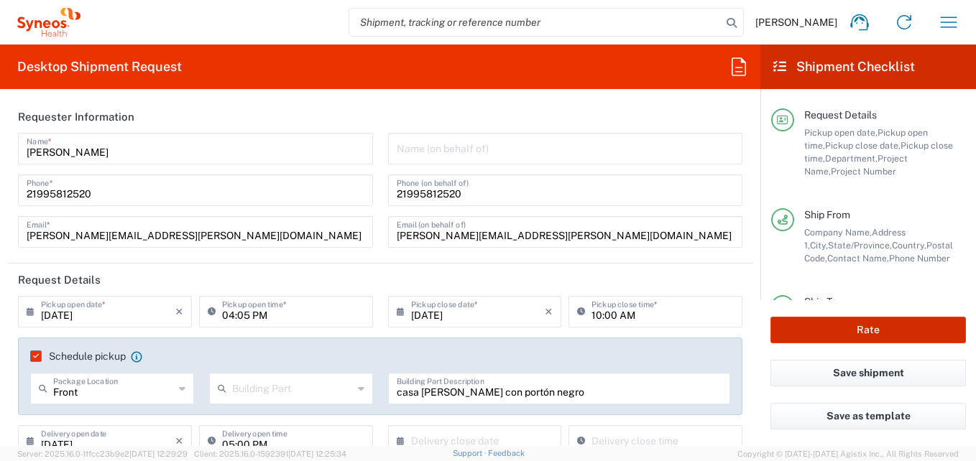
click at [868, 329] on button "Rate" at bounding box center [867, 330] width 195 height 27
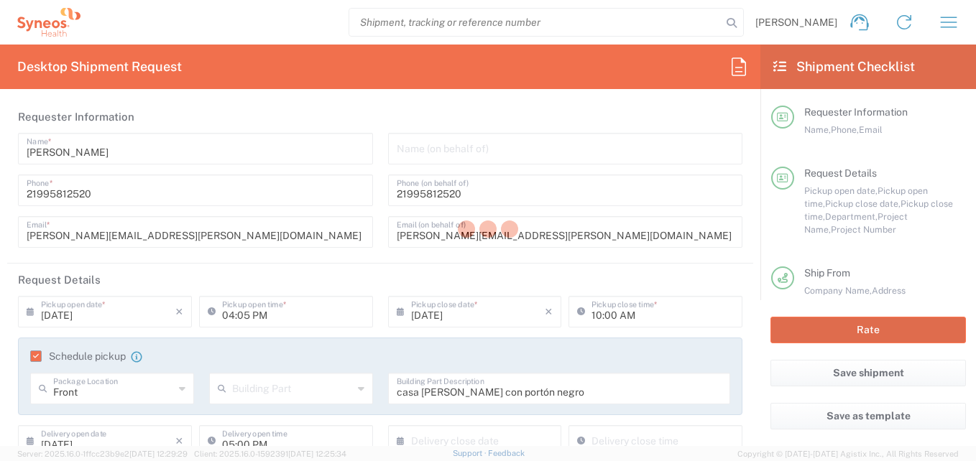
scroll to position [7, 0]
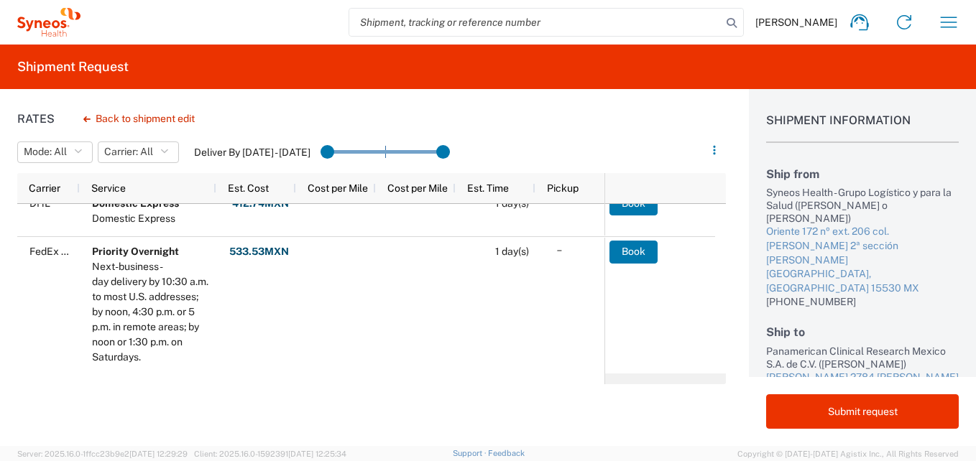
scroll to position [204, 0]
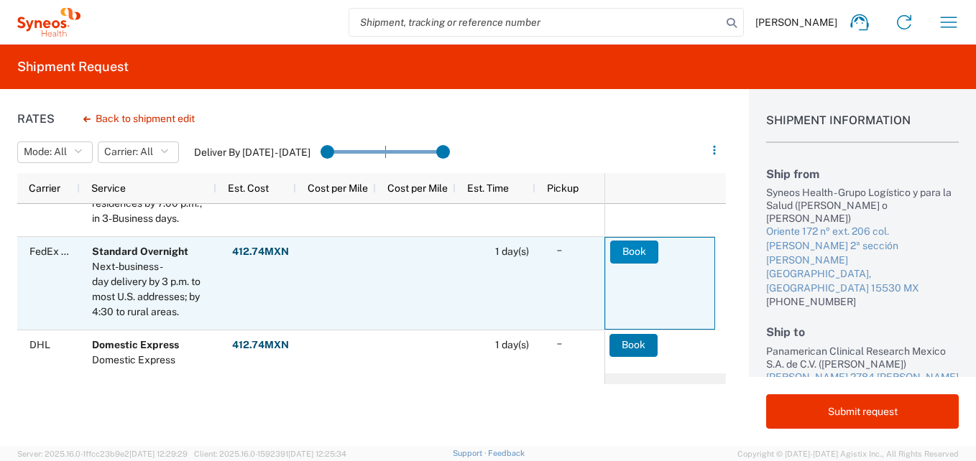
click at [632, 249] on button "Book" at bounding box center [634, 252] width 48 height 23
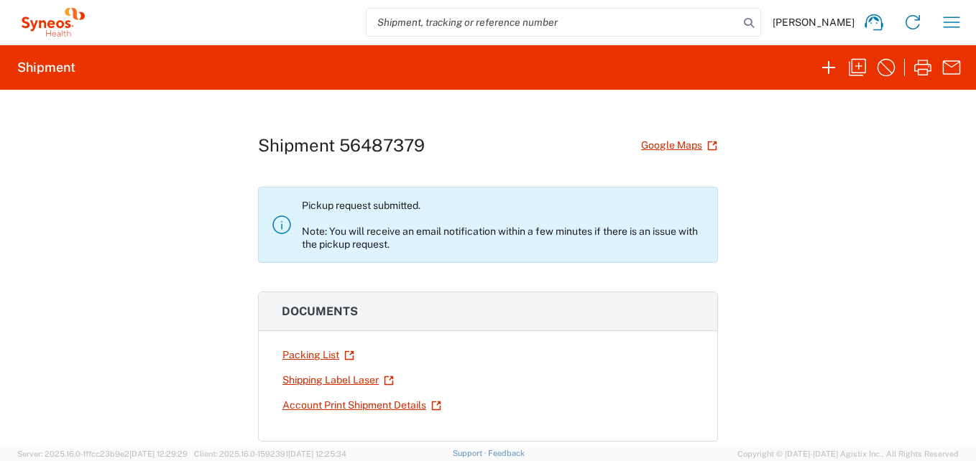
click at [306, 384] on link "Shipping Label Laser" at bounding box center [338, 380] width 113 height 25
